Goal: Find specific page/section: Find specific page/section

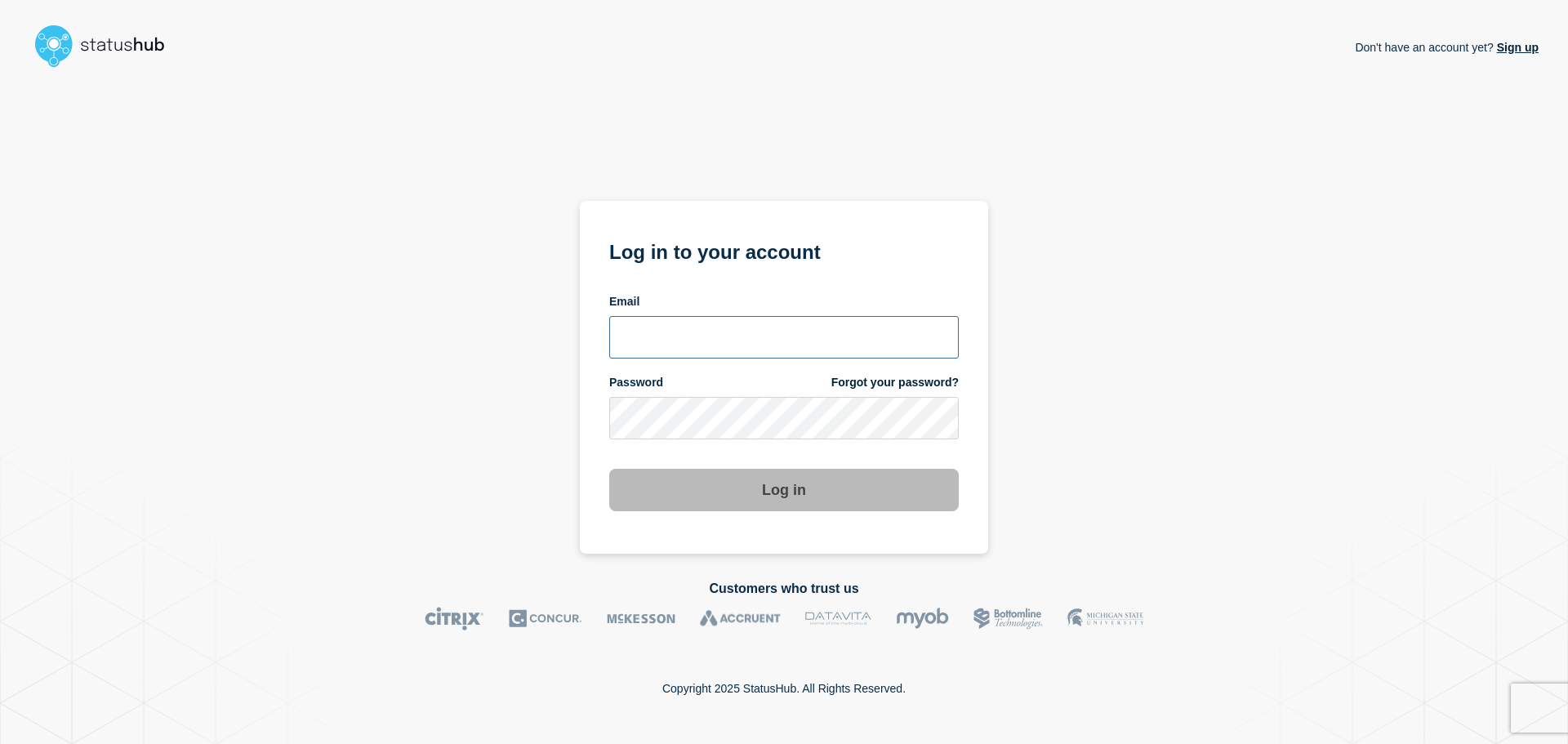
type input "[PERSON_NAME][EMAIL_ADDRESS][PERSON_NAME][DOMAIN_NAME]"
click at [816, 492] on button "Log in" at bounding box center [783, 490] width 349 height 42
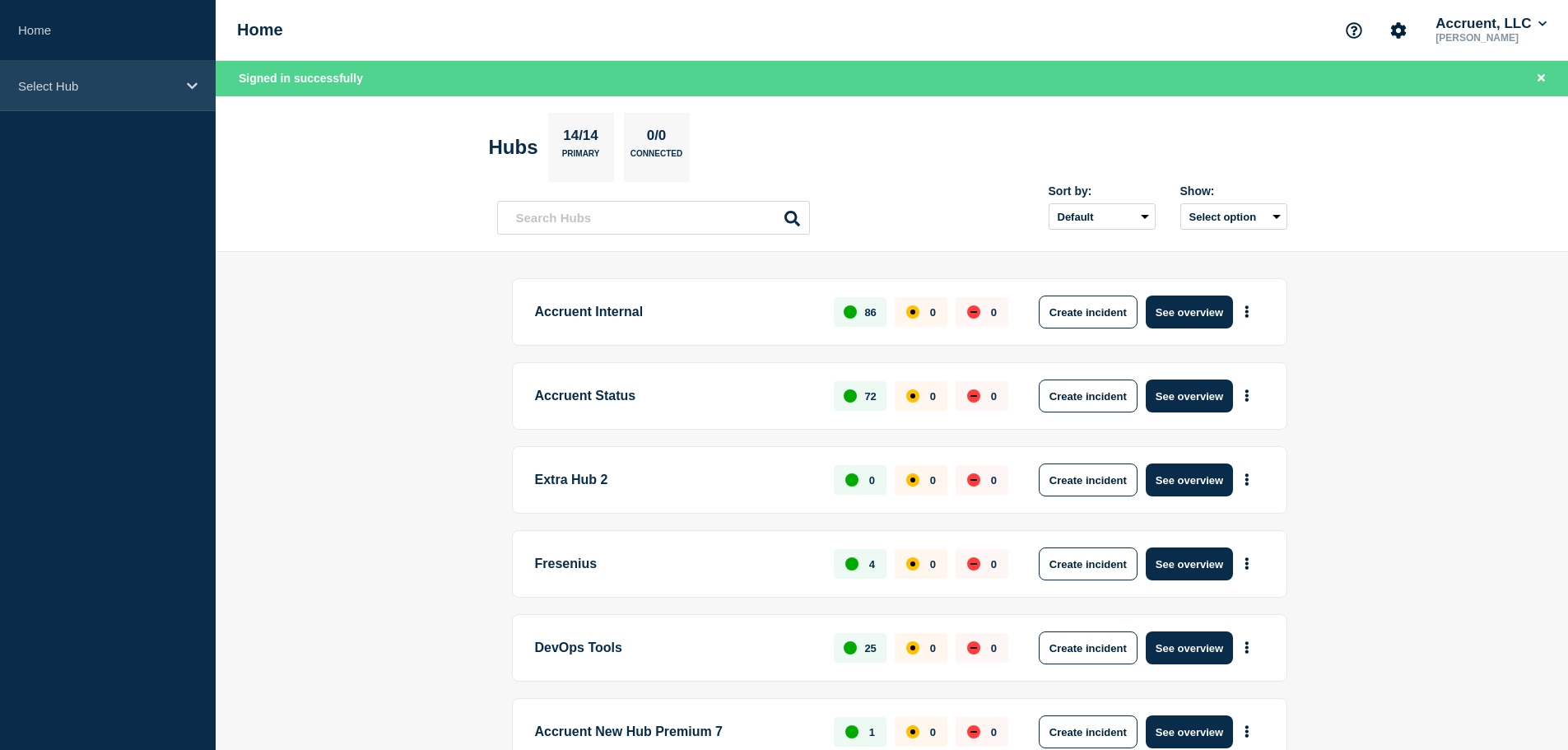
click at [144, 88] on p "Select Hub" at bounding box center [97, 86] width 158 height 14
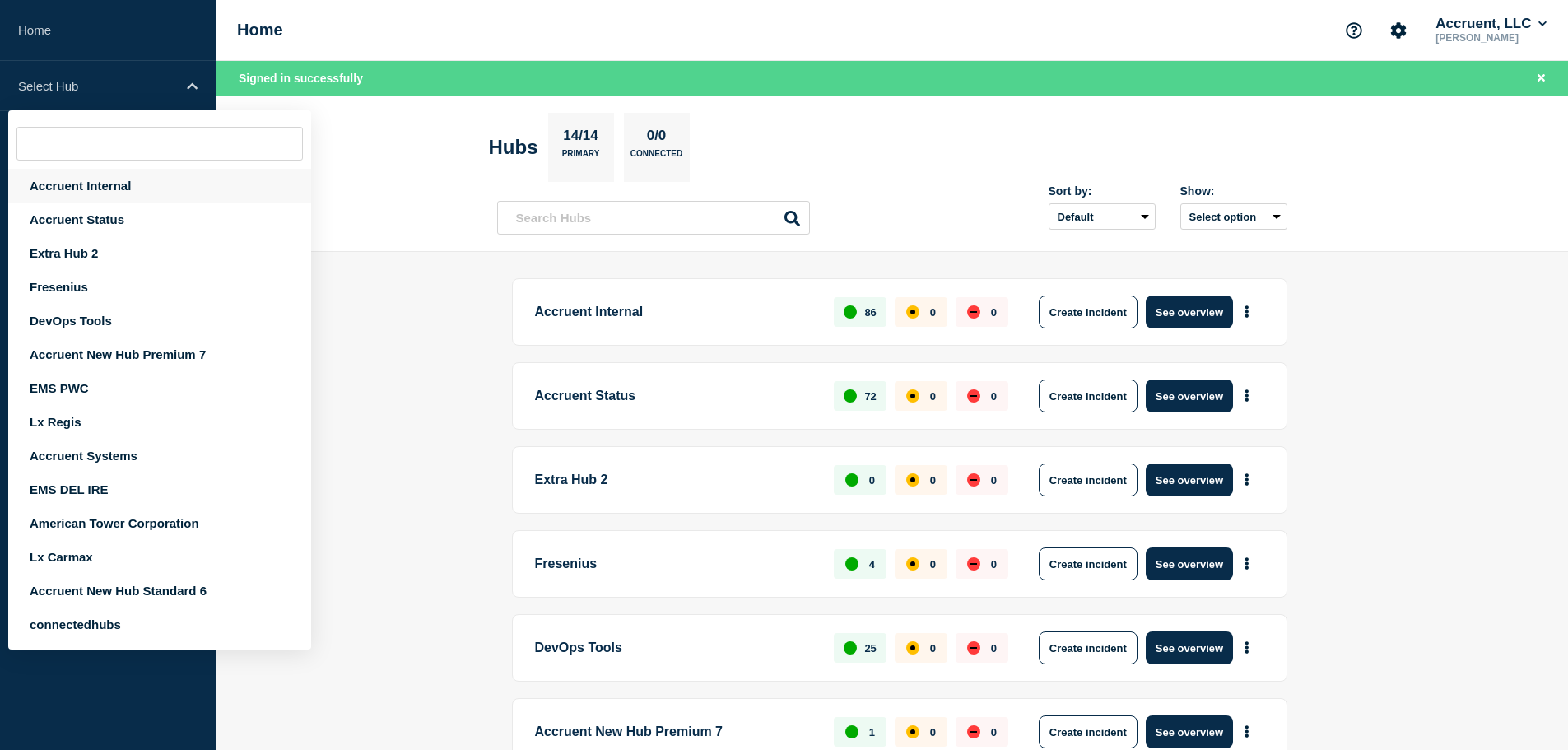
click at [79, 185] on div "Accruent Internal" at bounding box center [160, 186] width 303 height 34
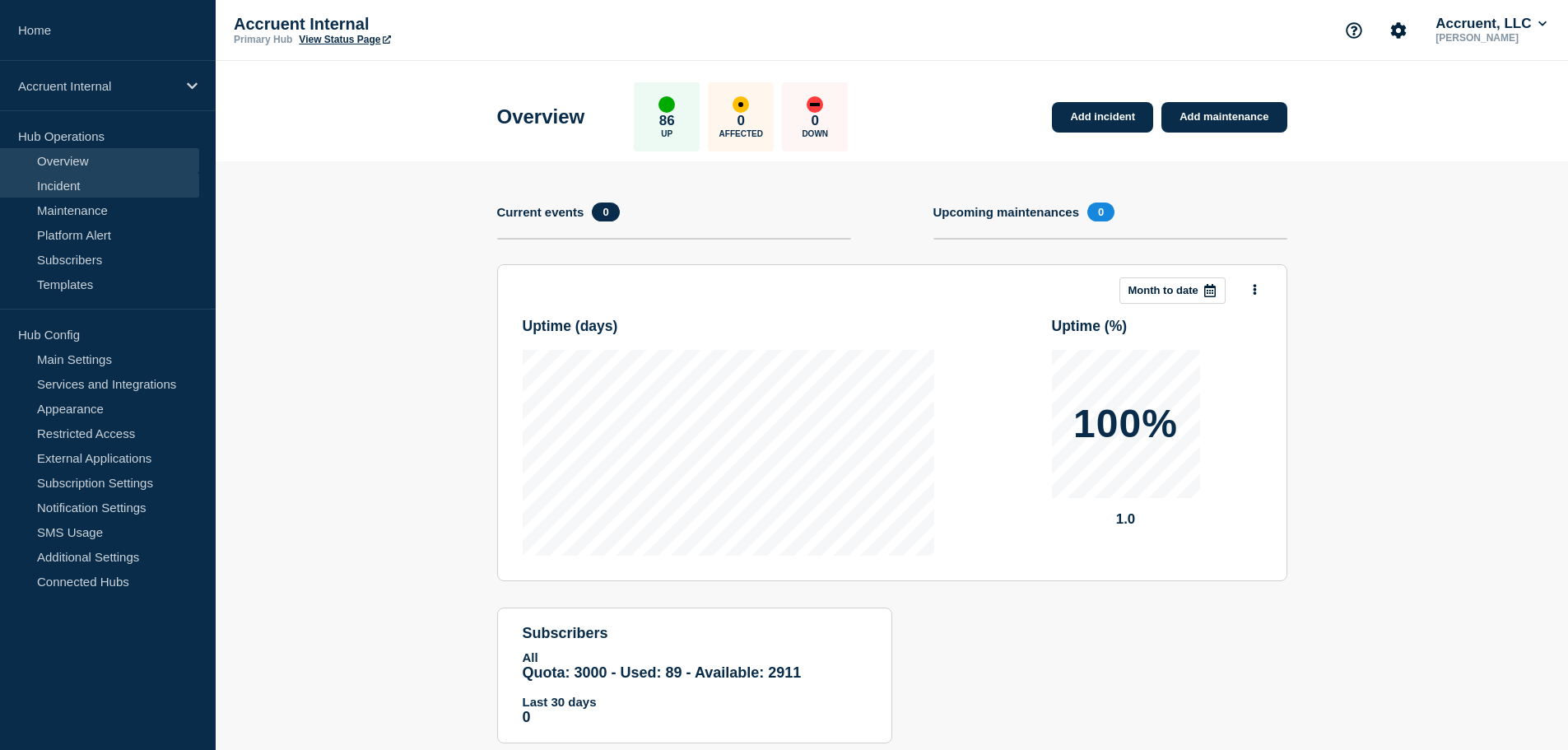
click at [69, 181] on link "Incident" at bounding box center [99, 185] width 199 height 24
